Goal: Task Accomplishment & Management: Use online tool/utility

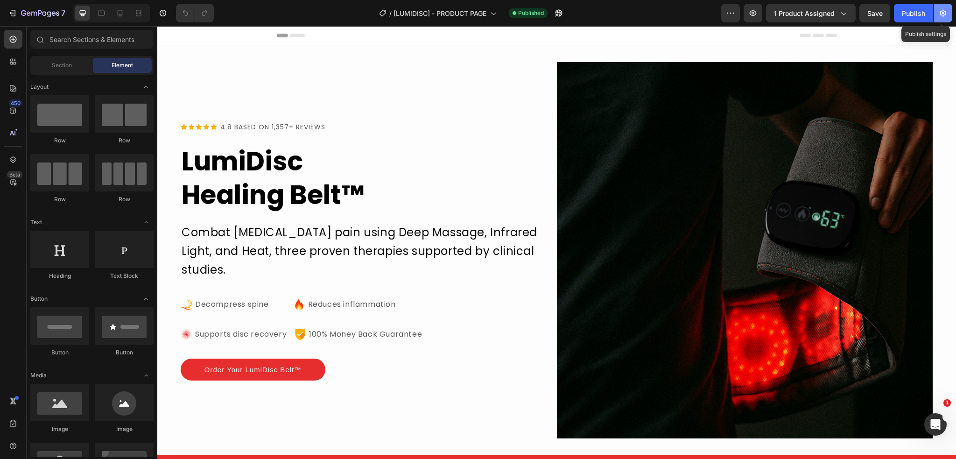
click at [945, 17] on icon "button" at bounding box center [942, 12] width 9 height 9
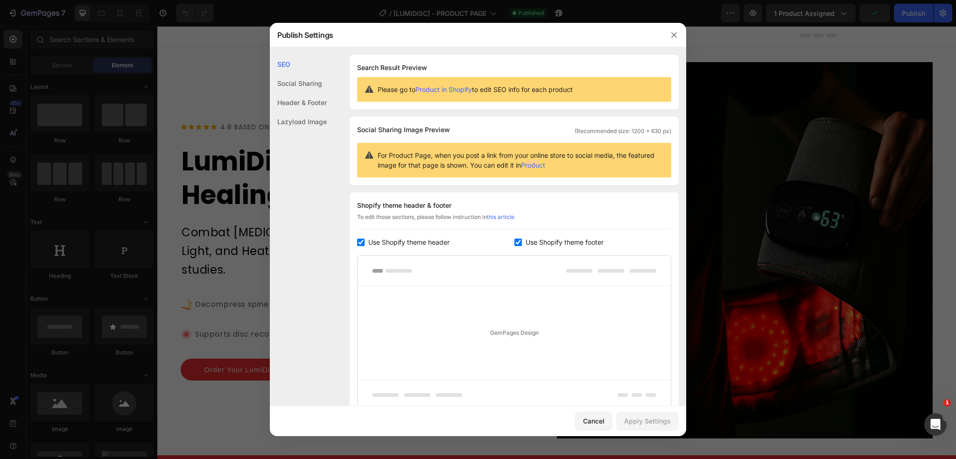
click at [319, 93] on div "Social Sharing" at bounding box center [298, 102] width 57 height 19
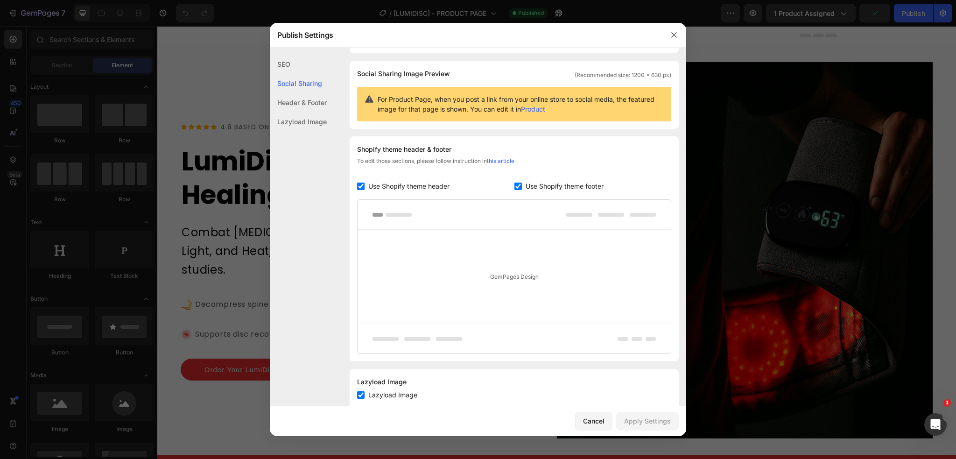
scroll to position [60, 0]
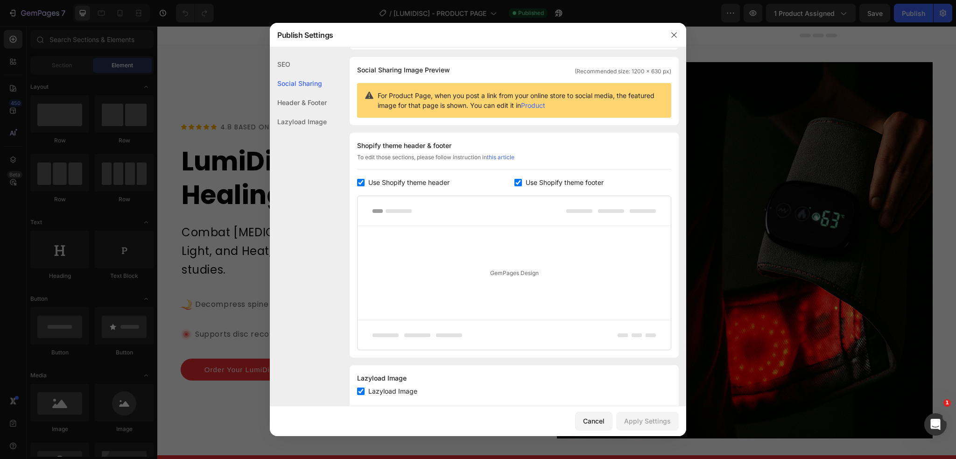
click at [317, 112] on div "Header & Footer" at bounding box center [298, 121] width 57 height 19
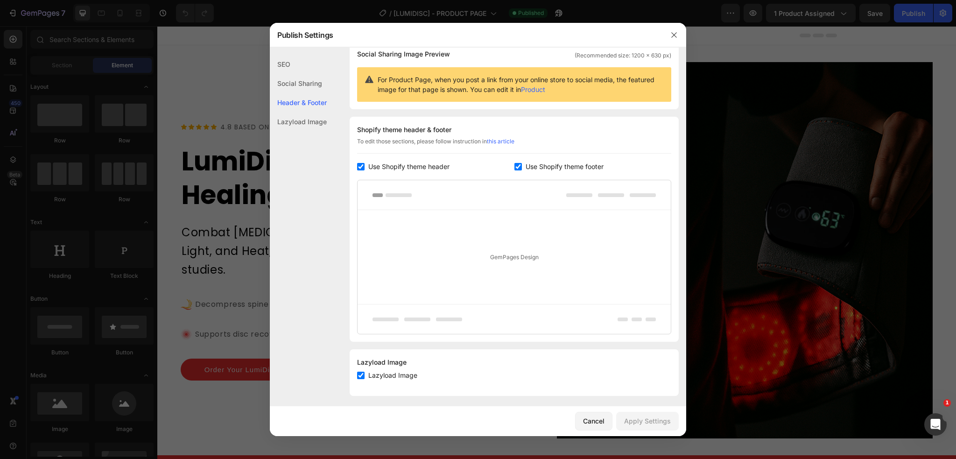
scroll to position [80, 0]
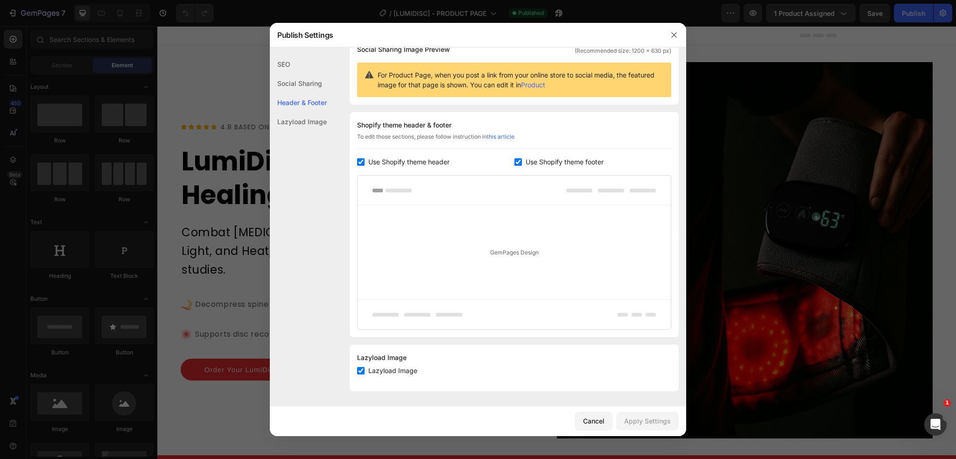
click at [317, 121] on div "Lazyload Image" at bounding box center [298, 121] width 57 height 19
click at [300, 74] on div "SEO" at bounding box center [298, 83] width 57 height 19
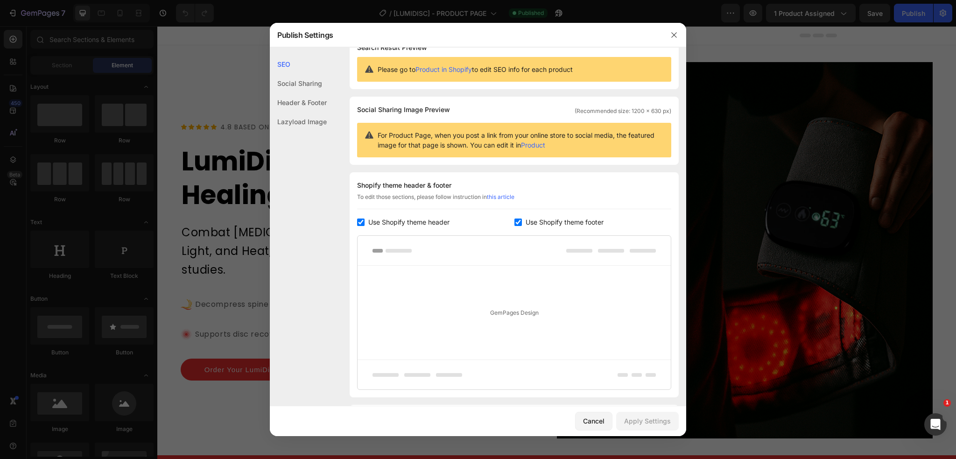
scroll to position [0, 0]
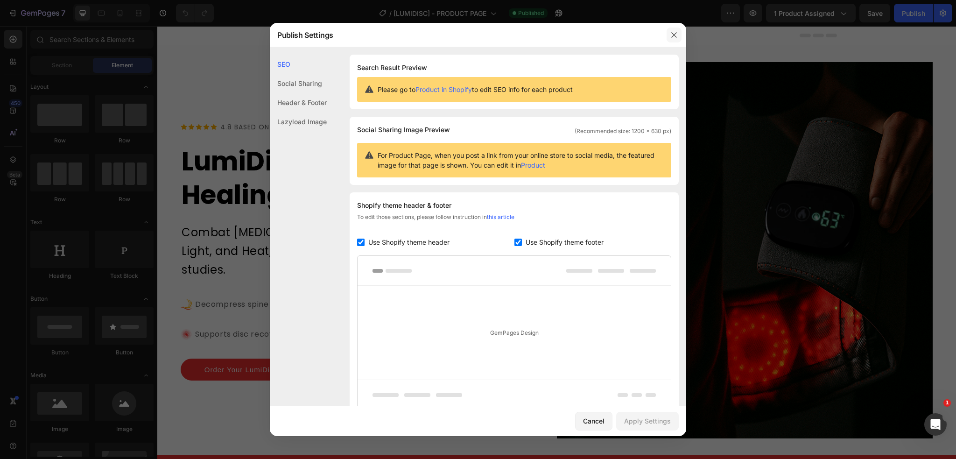
click at [676, 34] on icon "button" at bounding box center [673, 34] width 7 height 7
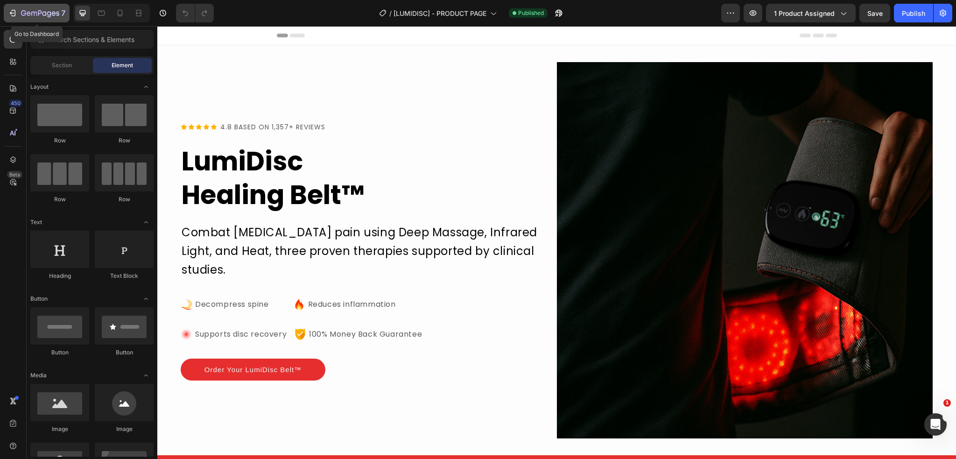
click at [30, 7] on button "7" at bounding box center [37, 13] width 66 height 19
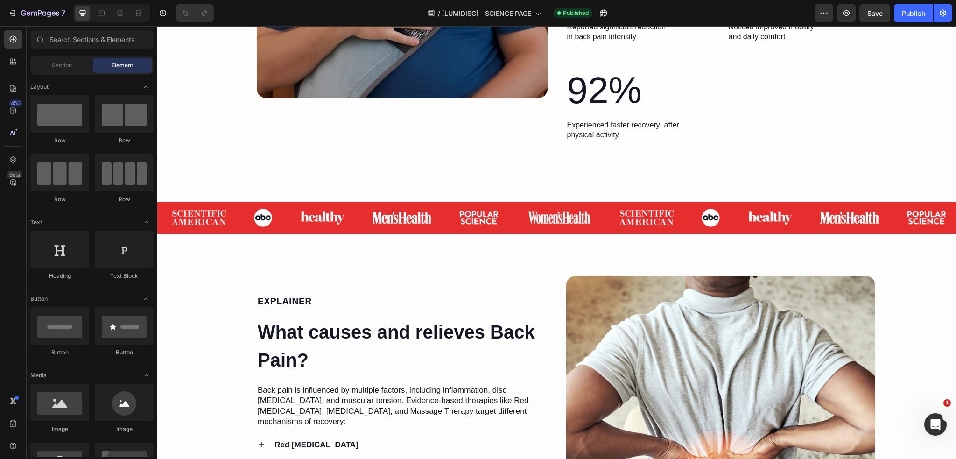
scroll to position [326, 0]
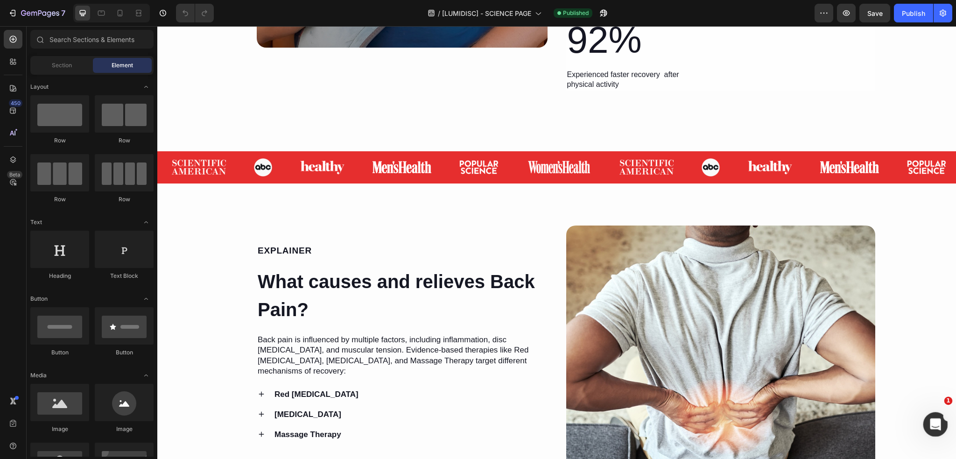
click at [928, 424] on icon "Abrir Intercom Messenger" at bounding box center [934, 422] width 15 height 15
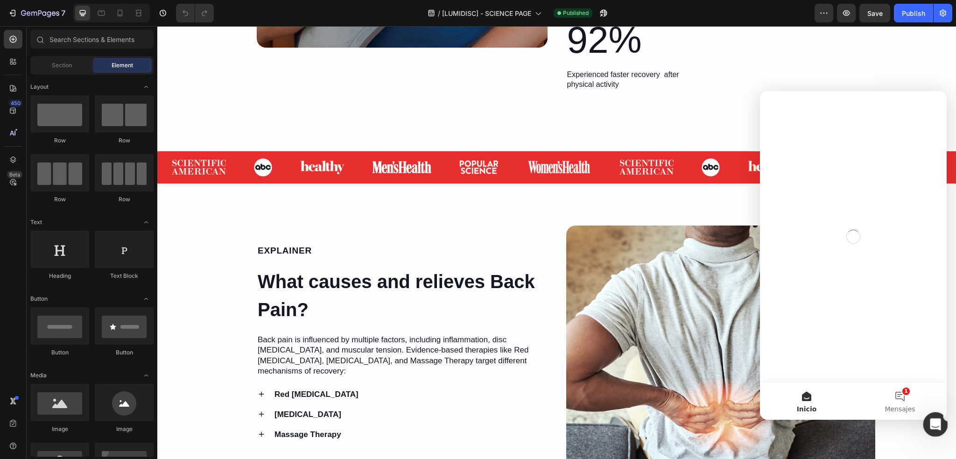
scroll to position [0, 0]
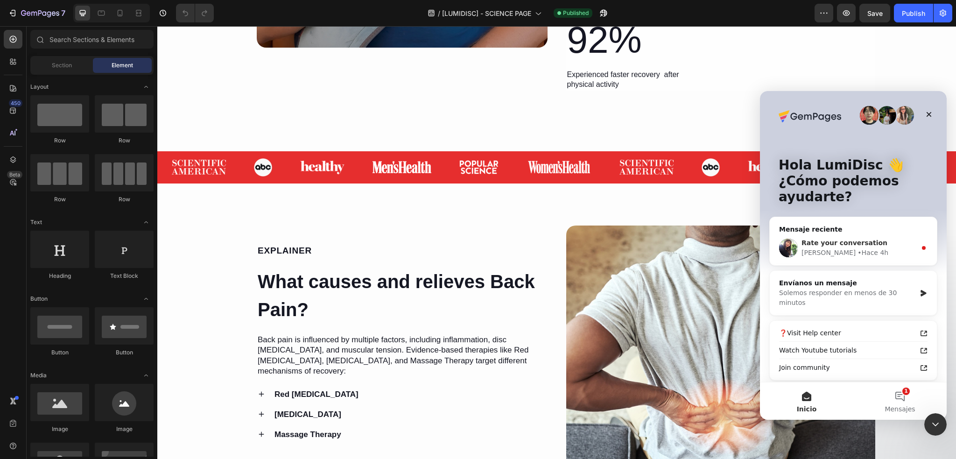
click at [863, 233] on div "Rate your conversation [PERSON_NAME] • Hace 4h" at bounding box center [853, 248] width 167 height 35
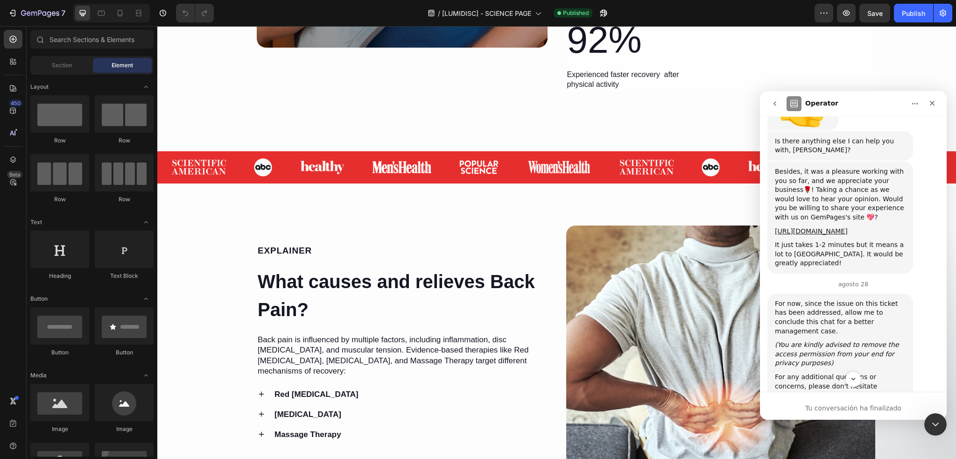
scroll to position [6061, 0]
click at [932, 102] on icon "Cerrar" at bounding box center [932, 102] width 7 height 7
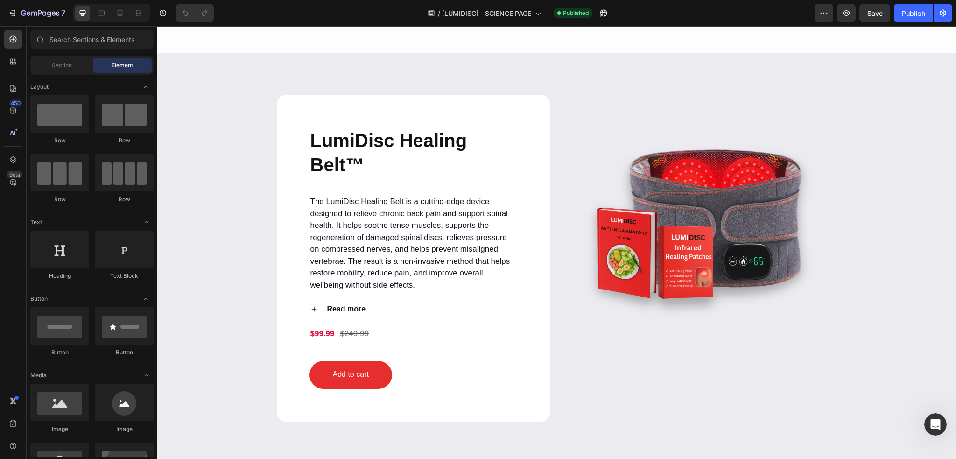
scroll to position [1164, 0]
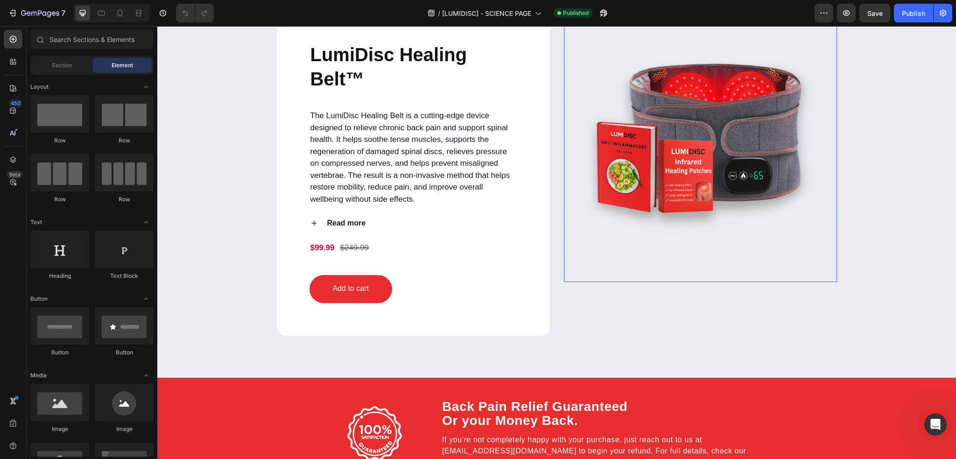
click at [740, 130] on img at bounding box center [700, 145] width 273 height 273
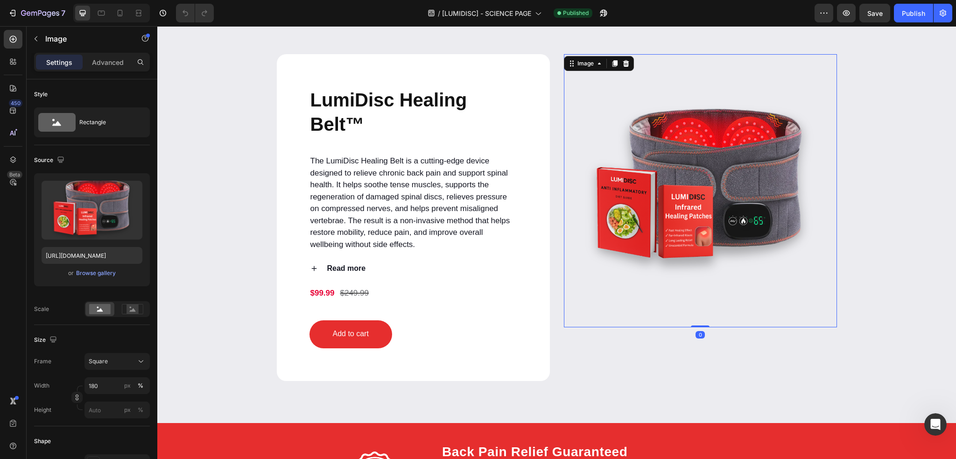
scroll to position [1118, 0]
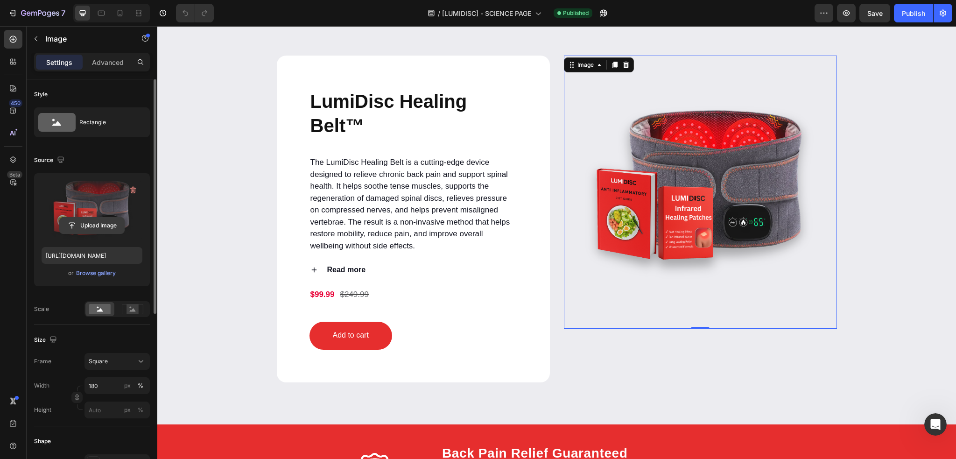
click at [96, 227] on input "file" at bounding box center [92, 226] width 64 height 16
click at [97, 227] on input "file" at bounding box center [92, 226] width 64 height 16
type input "[URL][DOMAIN_NAME]"
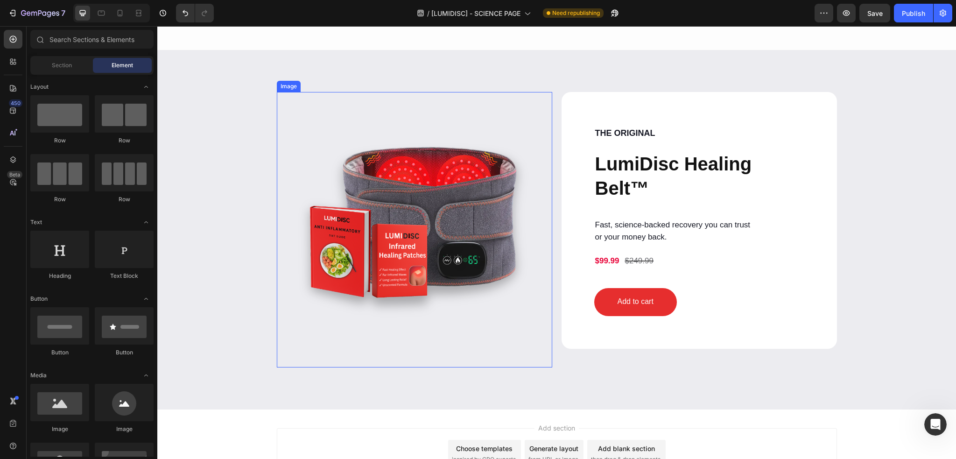
scroll to position [5065, 0]
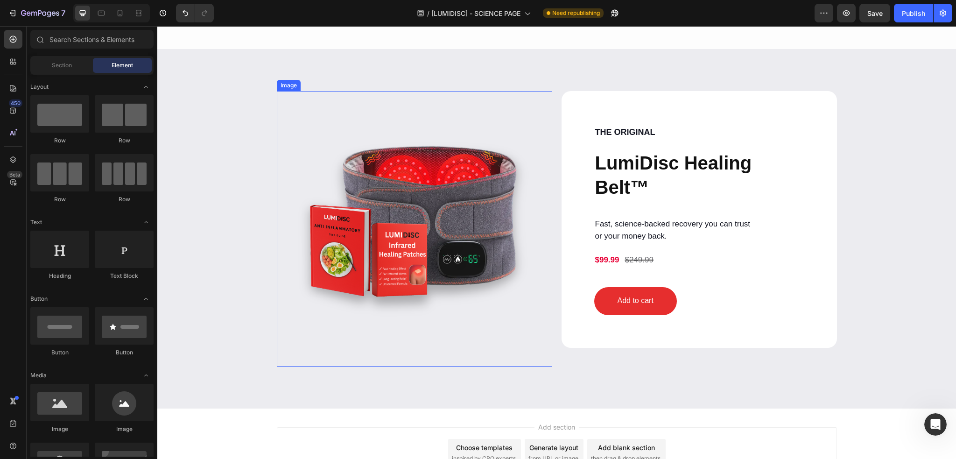
click at [384, 252] on img at bounding box center [414, 228] width 275 height 275
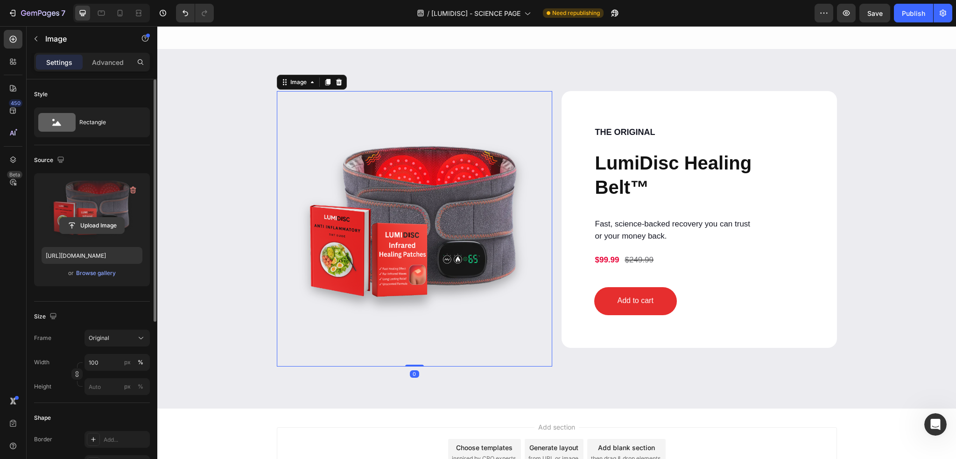
click at [82, 231] on input "file" at bounding box center [92, 226] width 64 height 16
click at [89, 272] on div "Browse gallery" at bounding box center [96, 273] width 40 height 8
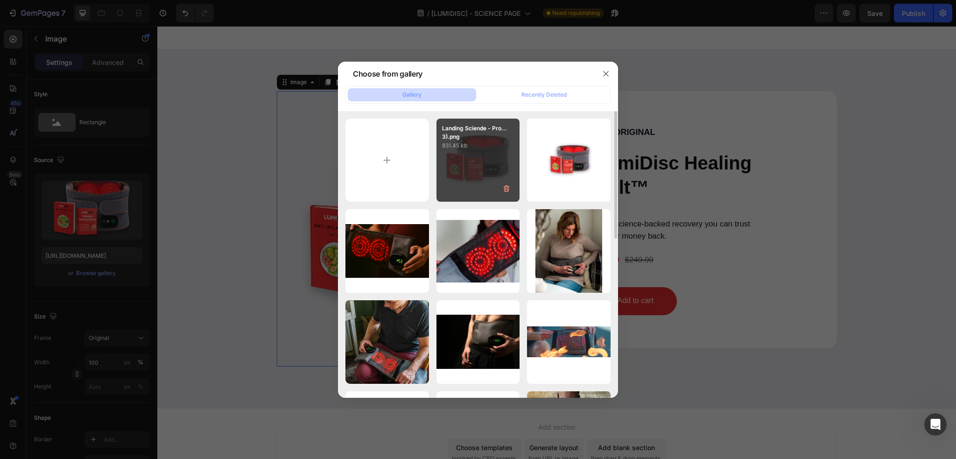
click at [469, 172] on div "Landing Sciende - Pro...3).png 831.45 kb" at bounding box center [478, 161] width 84 height 84
type input "[URL][DOMAIN_NAME]"
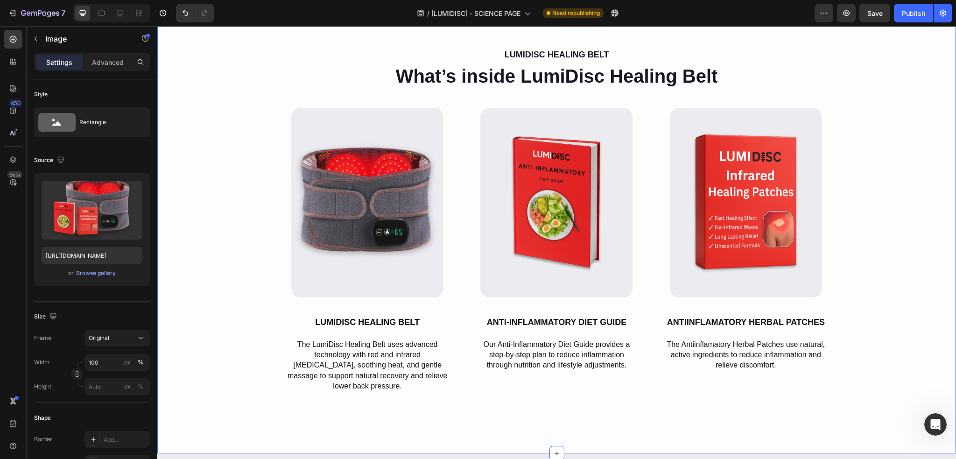
scroll to position [3818, 0]
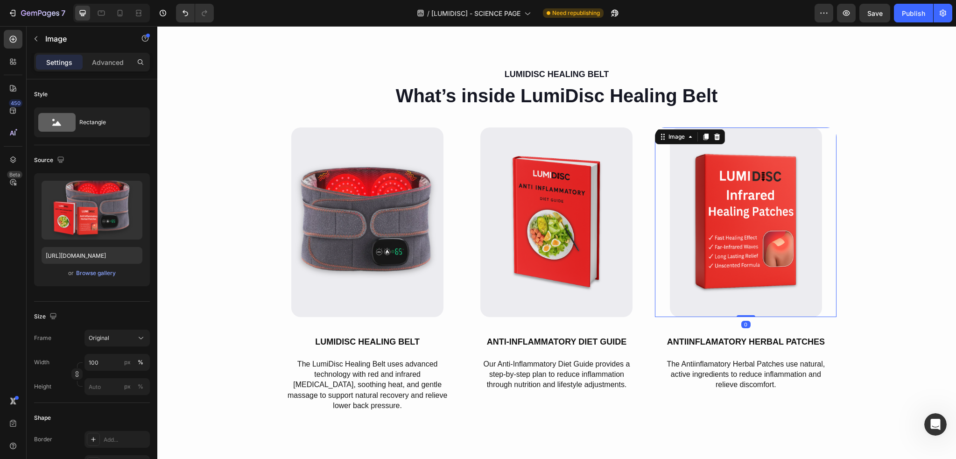
click at [715, 253] on img at bounding box center [746, 222] width 152 height 190
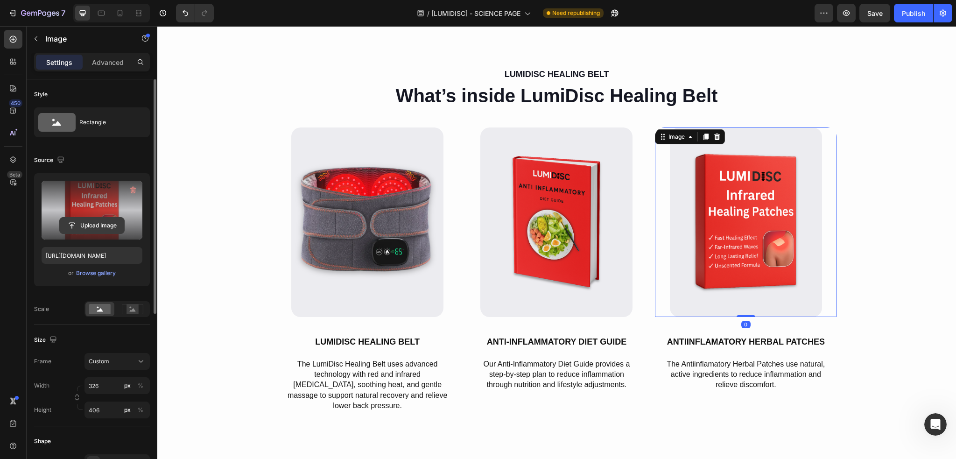
click at [85, 223] on input "file" at bounding box center [92, 226] width 64 height 16
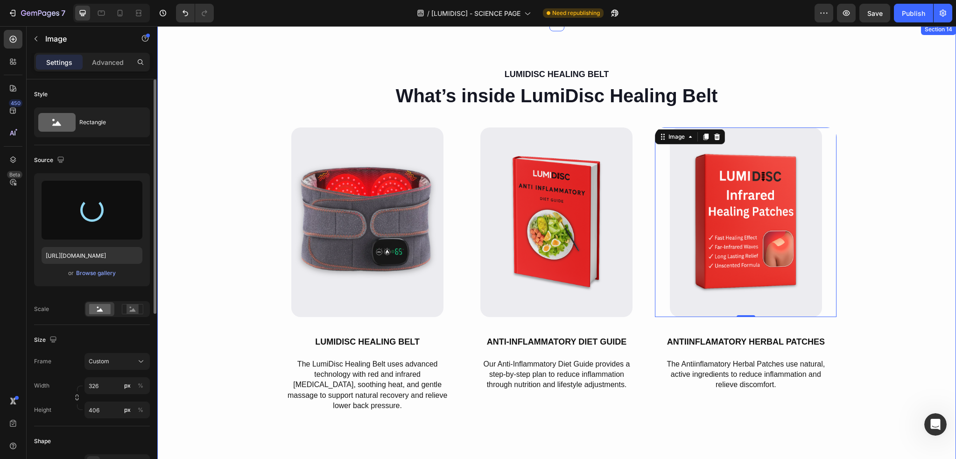
type input "[URL][DOMAIN_NAME]"
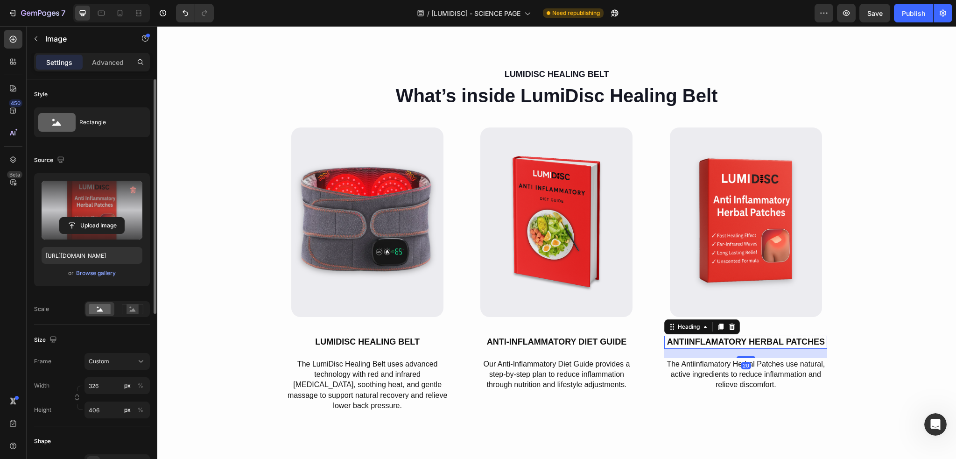
click at [692, 343] on h2 "Antiinflamatory Herbal Patches" at bounding box center [745, 342] width 163 height 13
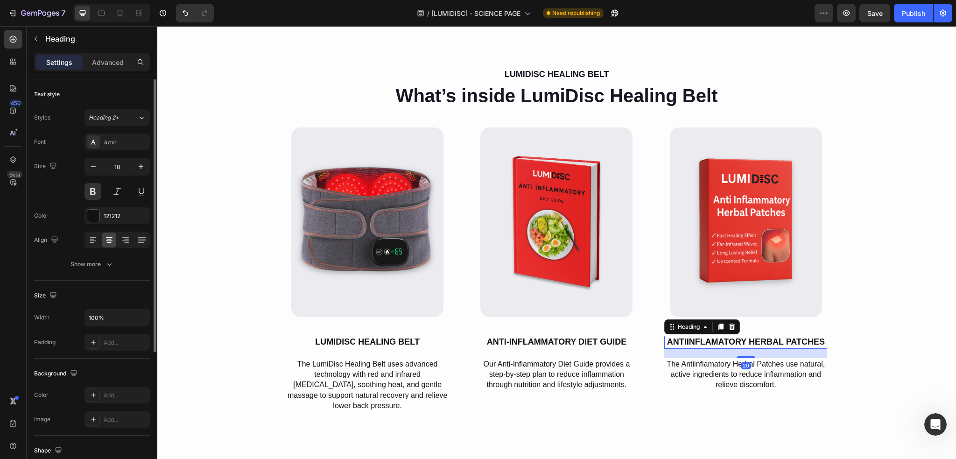
click at [691, 343] on h2 "Antiinflamatory Herbal Patches" at bounding box center [745, 342] width 163 height 13
click at [896, 339] on div "LumiDisc Healing Belt Text Block What’s inside LumiDisc Healing Belt Heading Ro…" at bounding box center [556, 248] width 799 height 365
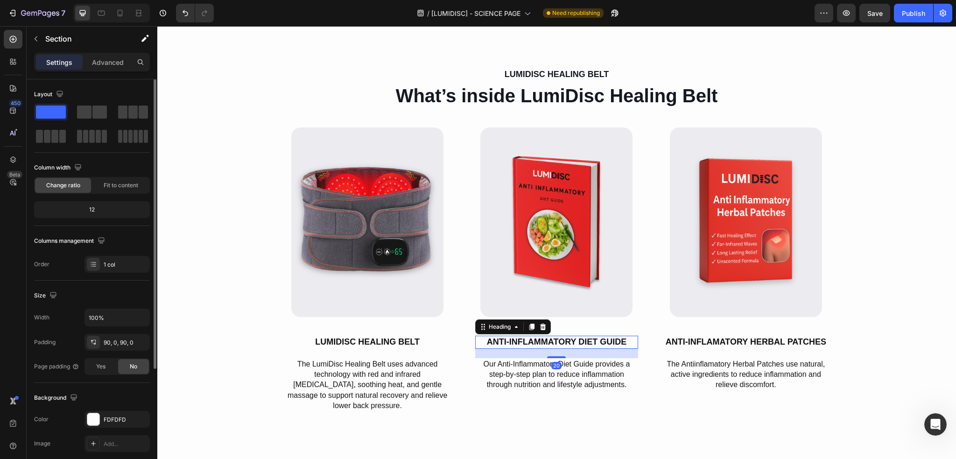
click at [574, 343] on h2 "Anti-Inflammatory Diet Guide" at bounding box center [556, 342] width 163 height 13
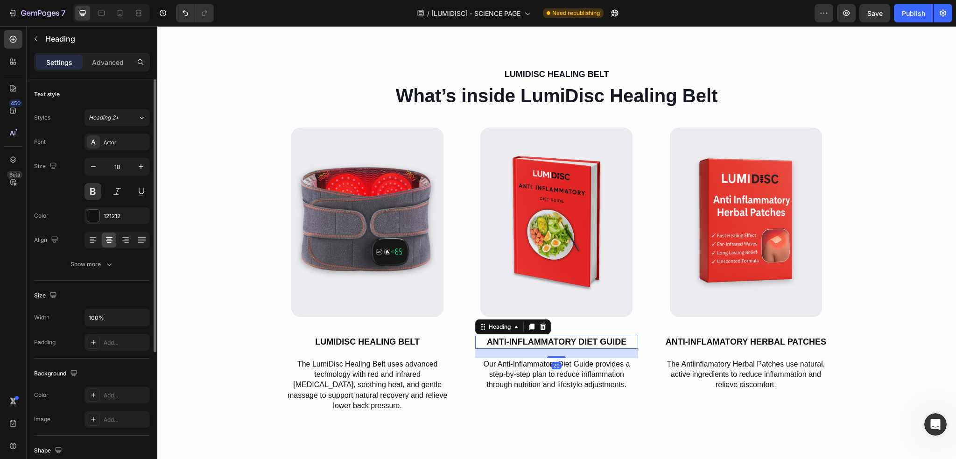
click at [574, 343] on h2 "Anti-Inflammatory Diet Guide" at bounding box center [556, 342] width 163 height 13
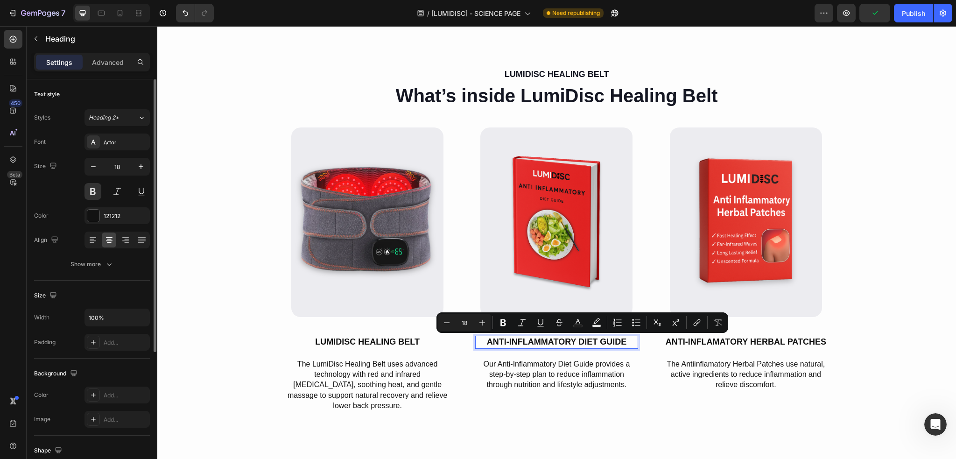
click at [574, 343] on p "Anti-Inflammatory Diet Guide" at bounding box center [556, 342] width 161 height 11
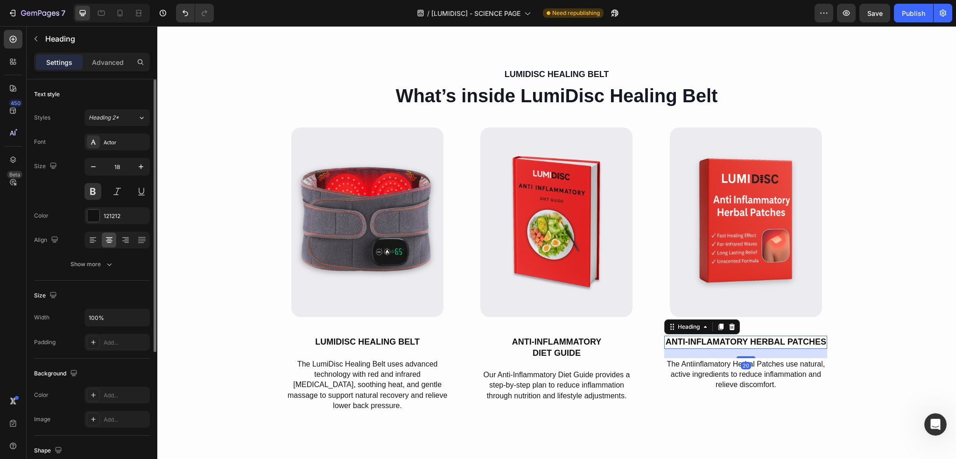
click at [750, 340] on p "Anti-inflamatory Herbal Patches" at bounding box center [745, 342] width 161 height 11
click at [750, 342] on p "Anti-inflamatory Herbal Patches" at bounding box center [745, 342] width 161 height 11
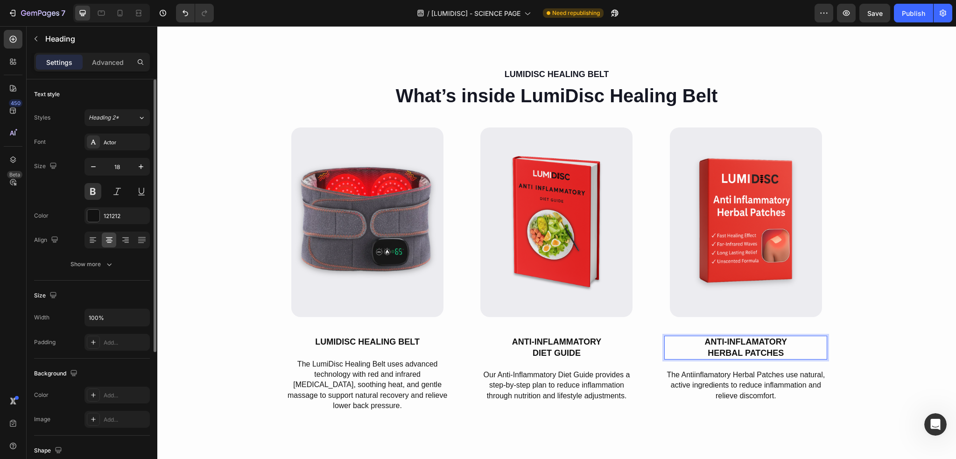
click at [790, 342] on p "Anti-inflamatory Herbal Patches" at bounding box center [745, 348] width 161 height 22
click at [609, 342] on p "Anti-Inflammatory Diet Guide" at bounding box center [556, 348] width 161 height 22
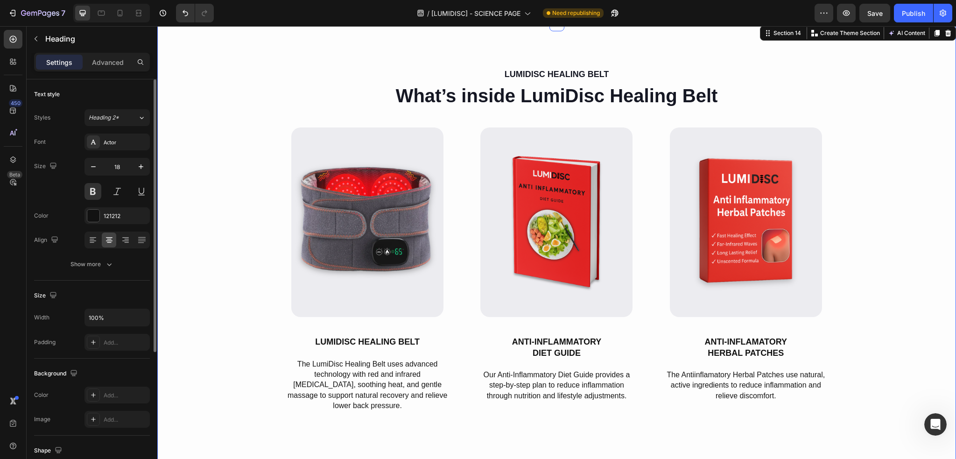
click at [862, 250] on div "LumiDisc Healing Belt Text Block What’s inside LumiDisc Healing Belt Heading Ro…" at bounding box center [556, 248] width 799 height 365
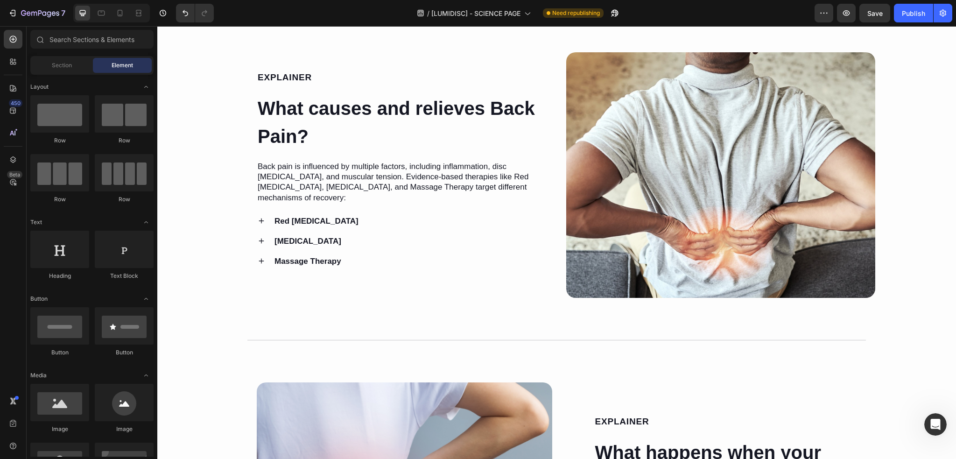
scroll to position [151, 0]
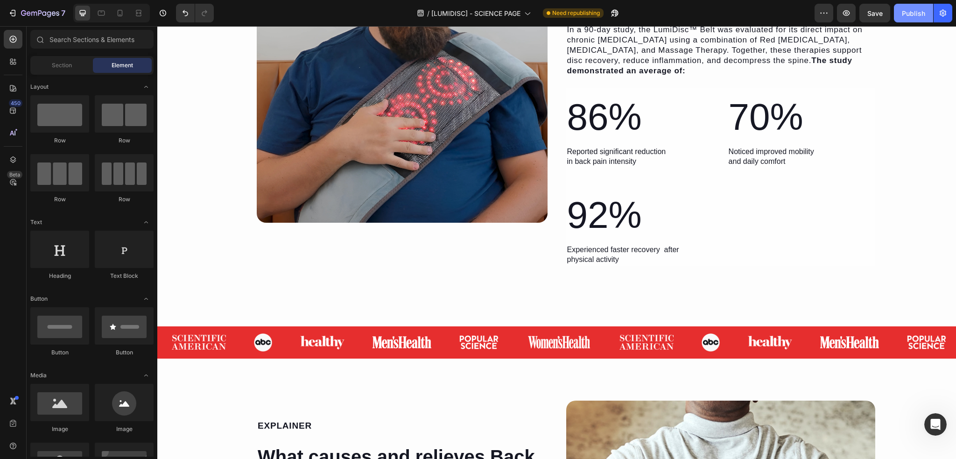
click at [907, 17] on div "Publish" at bounding box center [913, 13] width 23 height 10
click at [945, 11] on icon "button" at bounding box center [943, 13] width 7 height 7
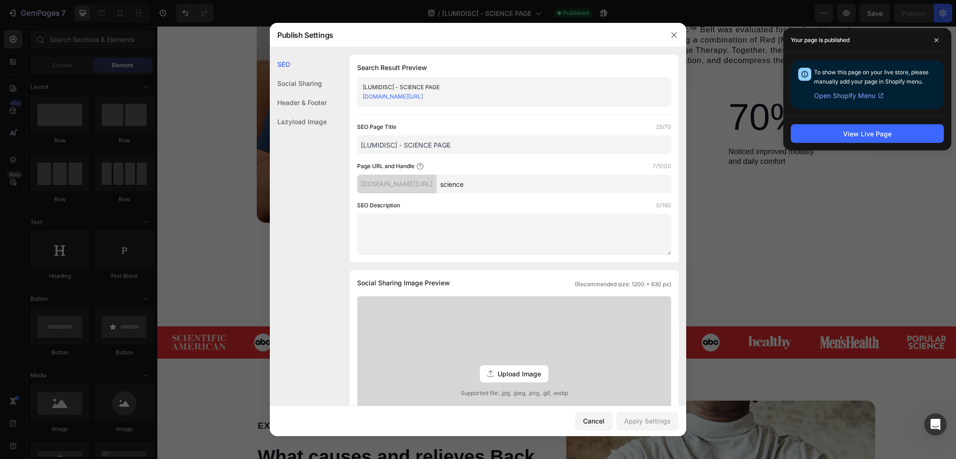
click at [293, 93] on div "Social Sharing" at bounding box center [298, 102] width 57 height 19
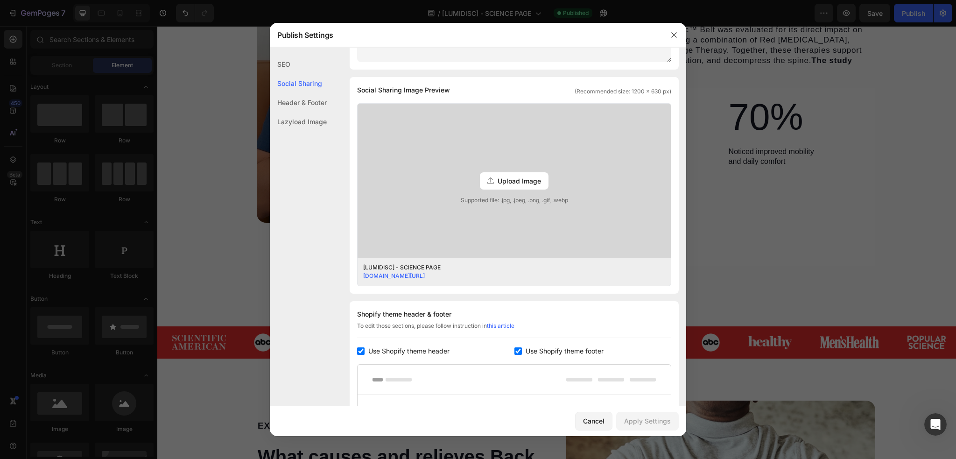
scroll to position [213, 0]
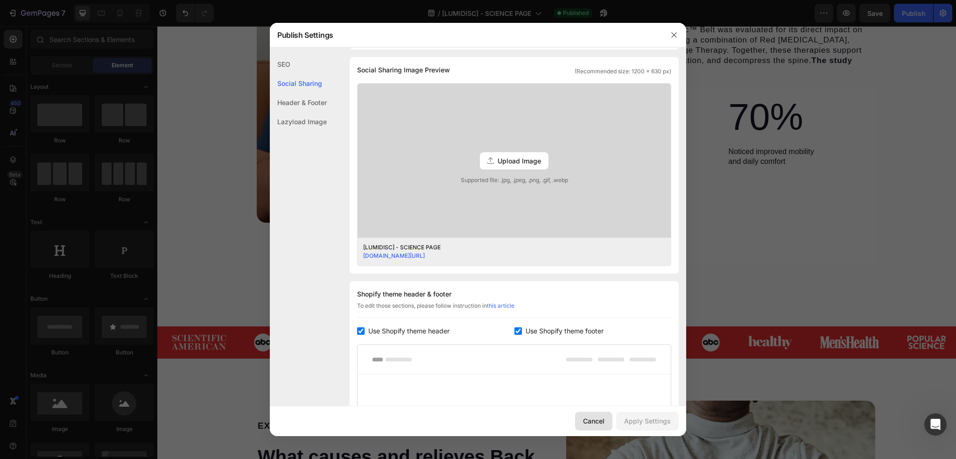
click at [596, 420] on div "Cancel" at bounding box center [593, 421] width 21 height 10
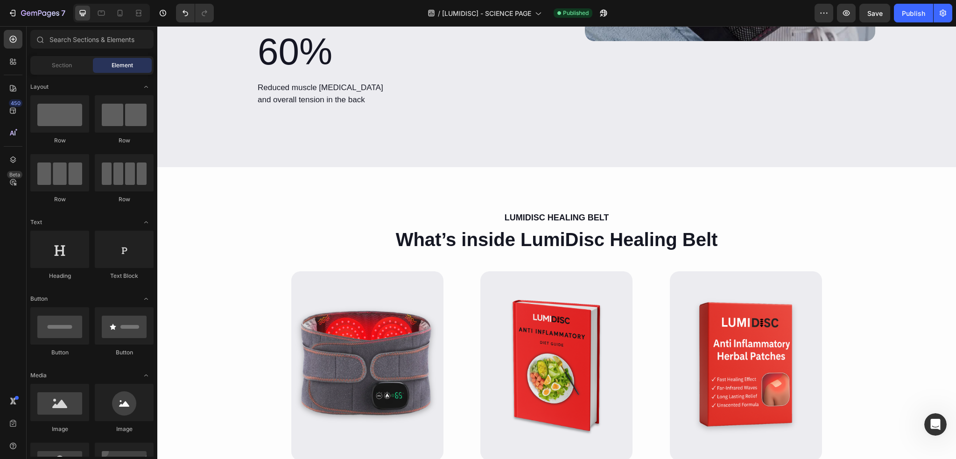
scroll to position [3900, 0]
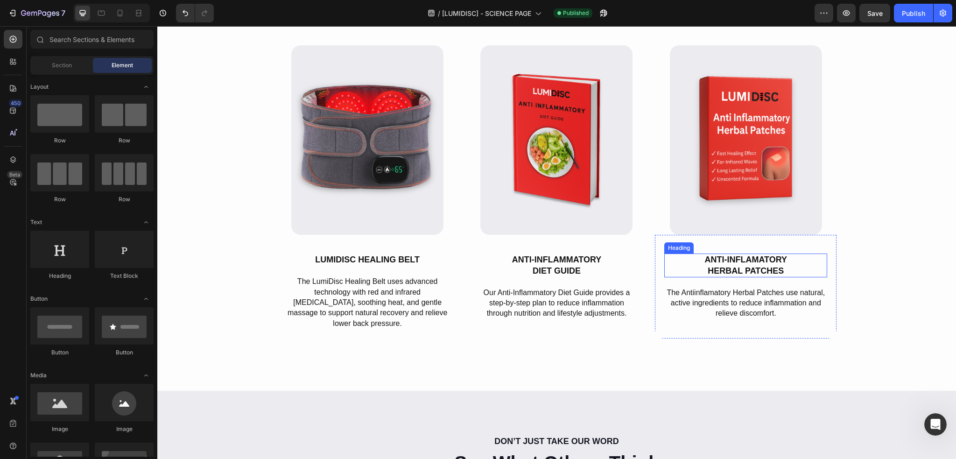
click at [758, 267] on h2 "Anti-inflamatory Herbal Patches" at bounding box center [745, 265] width 163 height 24
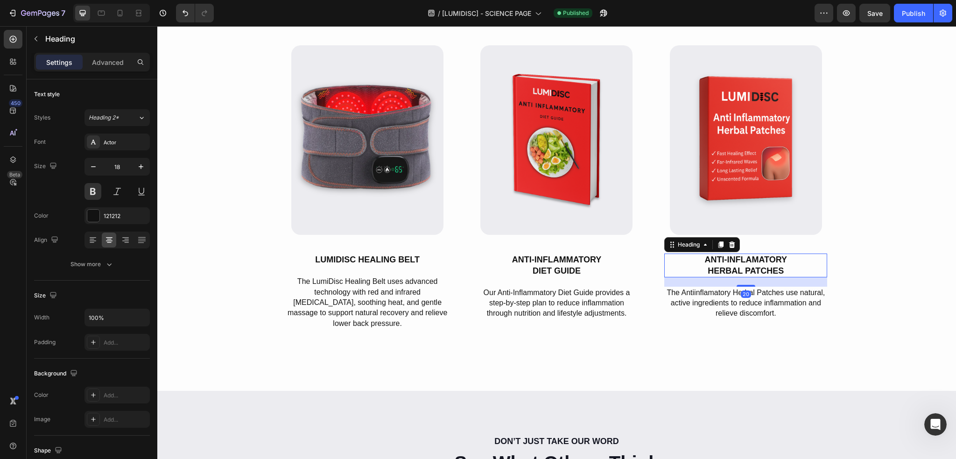
click at [755, 261] on h2 "Anti-inflamatory Herbal Patches" at bounding box center [745, 265] width 163 height 24
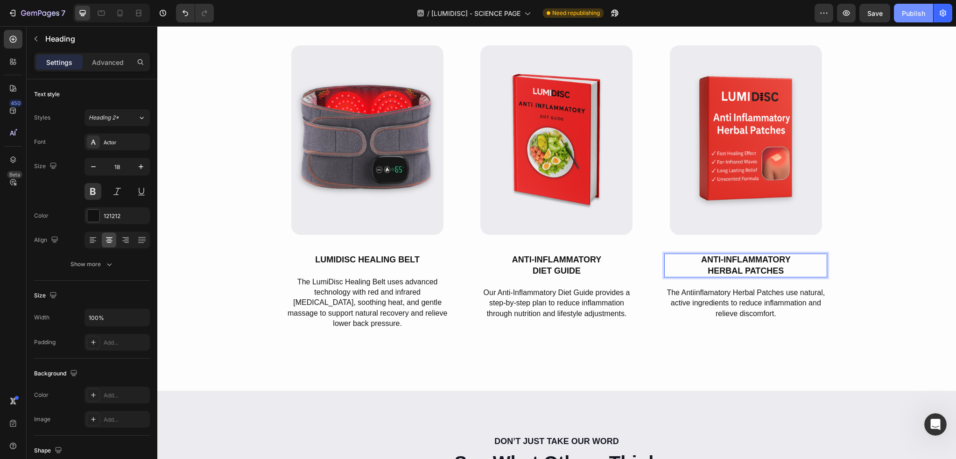
click at [910, 14] on div "Publish" at bounding box center [913, 13] width 23 height 10
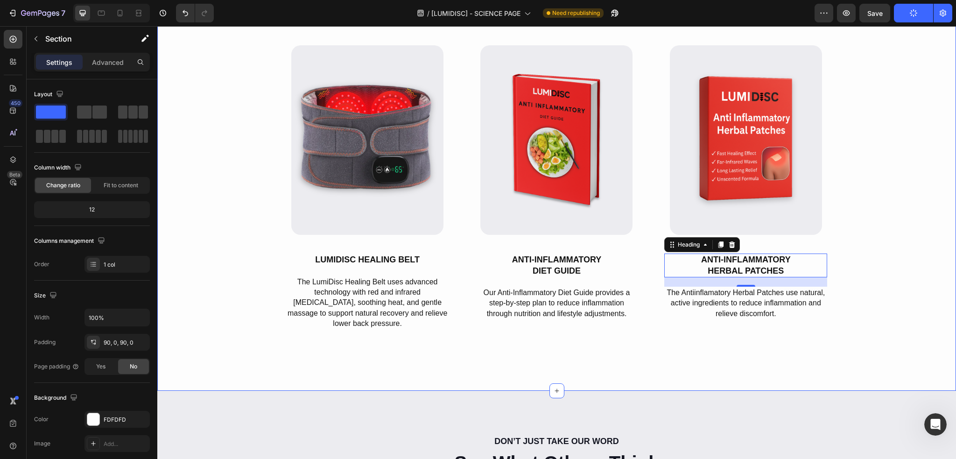
click at [936, 308] on div "LumiDisc Healing Belt Text Block What’s inside LumiDisc Healing Belt Heading Ro…" at bounding box center [556, 166] width 799 height 365
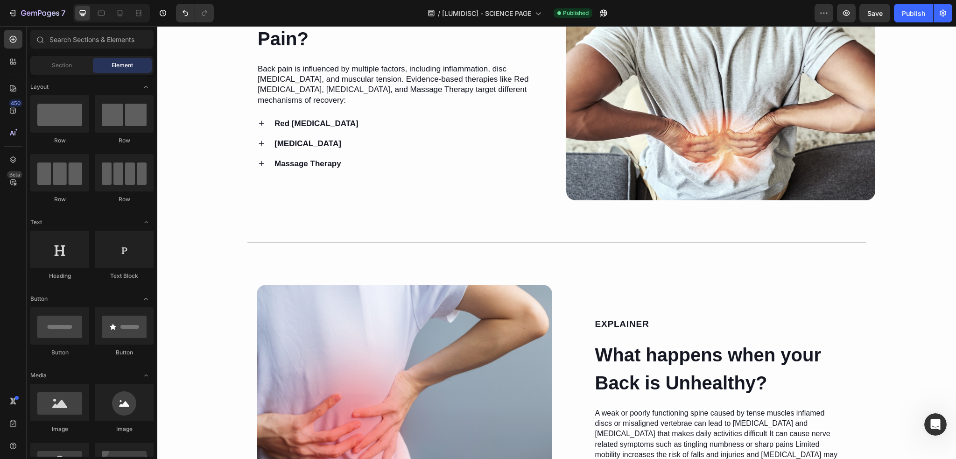
scroll to position [0, 0]
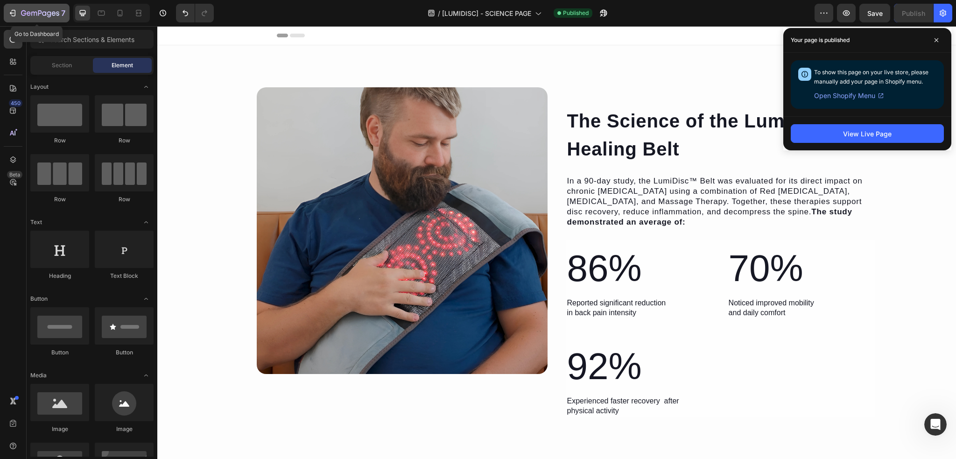
click at [31, 13] on icon "button" at bounding box center [34, 14] width 6 height 4
